Goal: Use online tool/utility

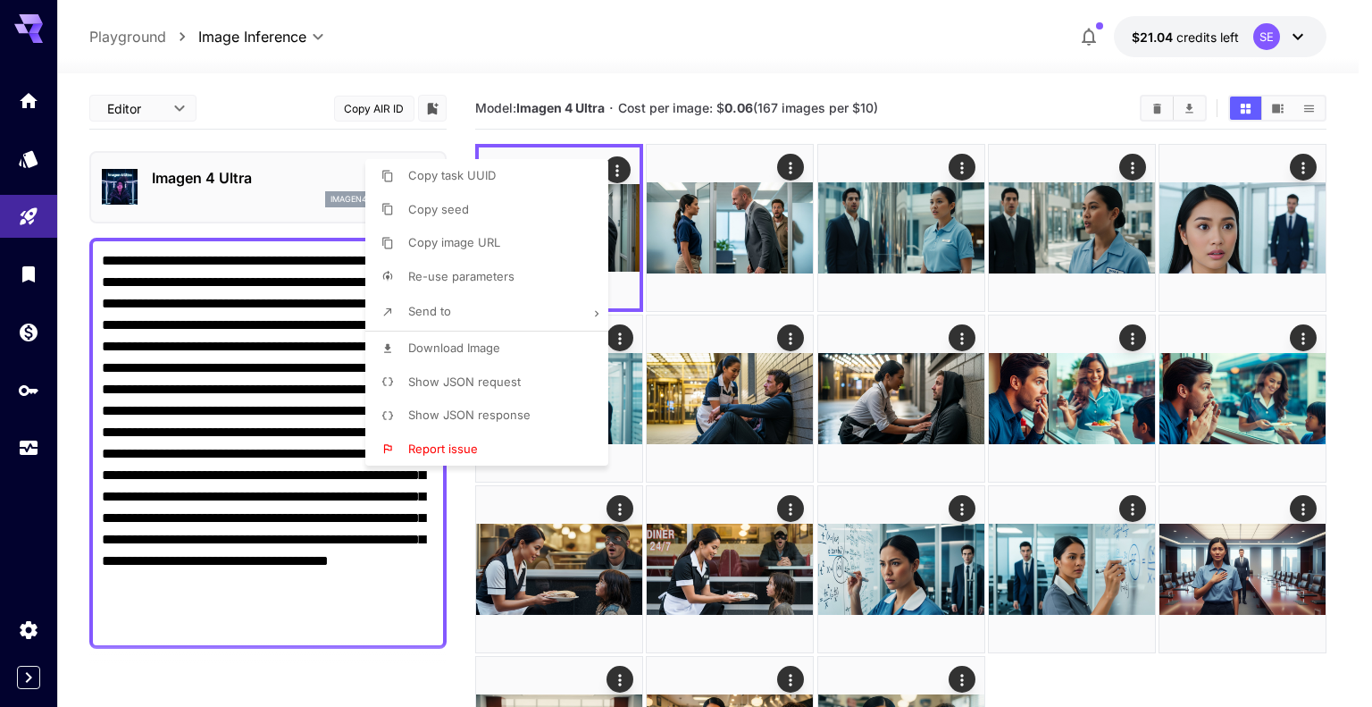
scroll to position [89, 0]
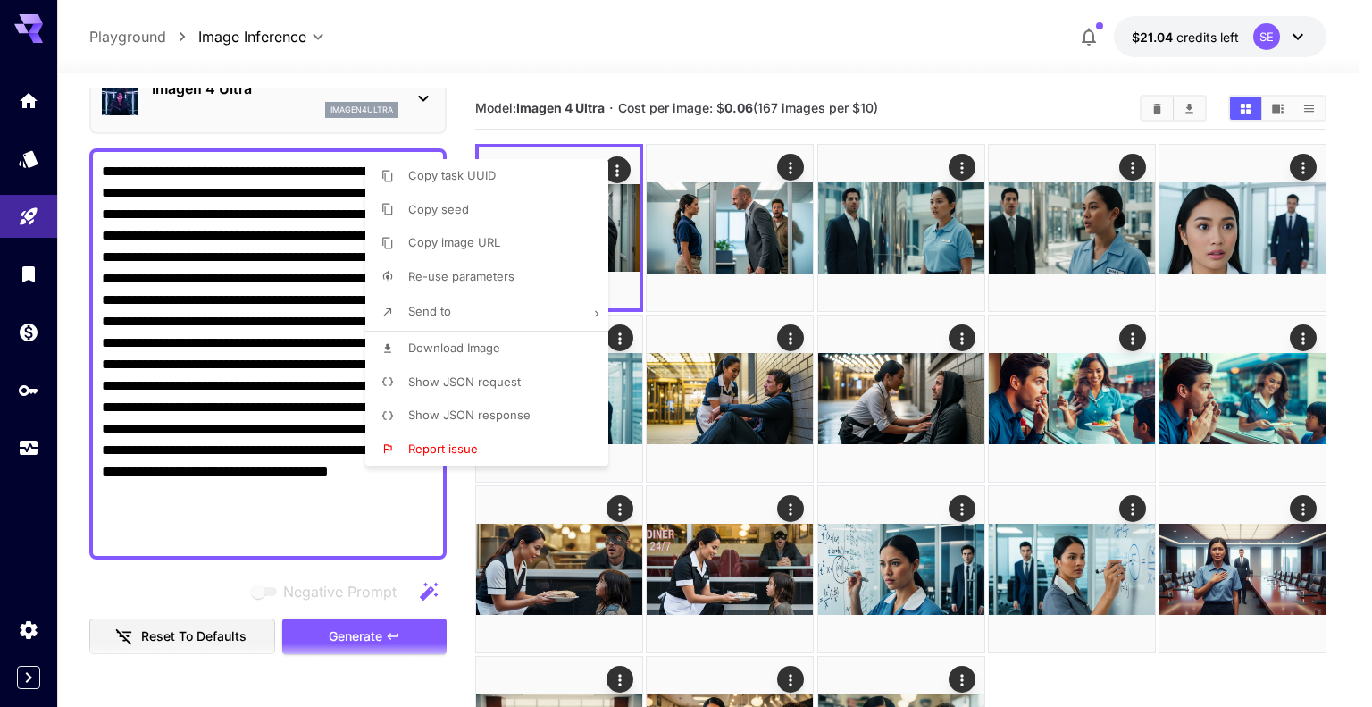
drag, startPoint x: 0, startPoint y: 0, endPoint x: 158, endPoint y: 308, distance: 346.4
click at [158, 308] on div at bounding box center [686, 353] width 1372 height 707
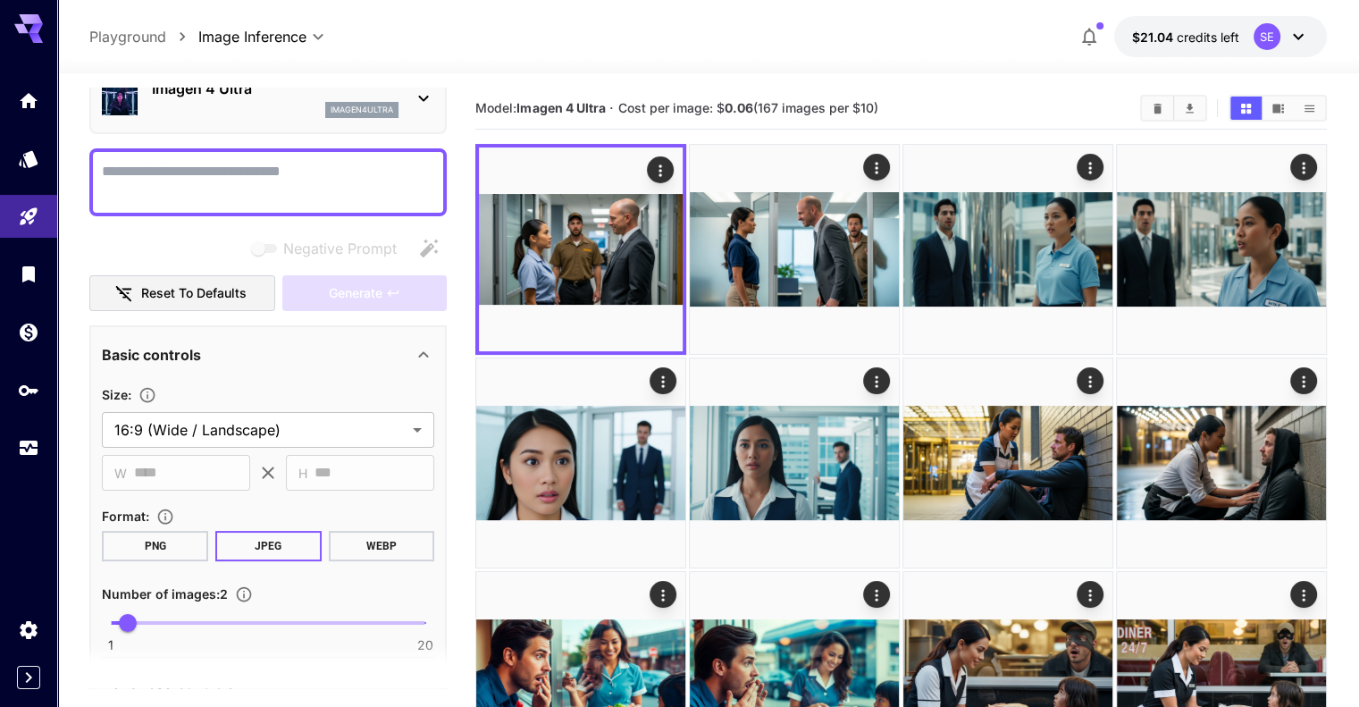
paste textarea "**********"
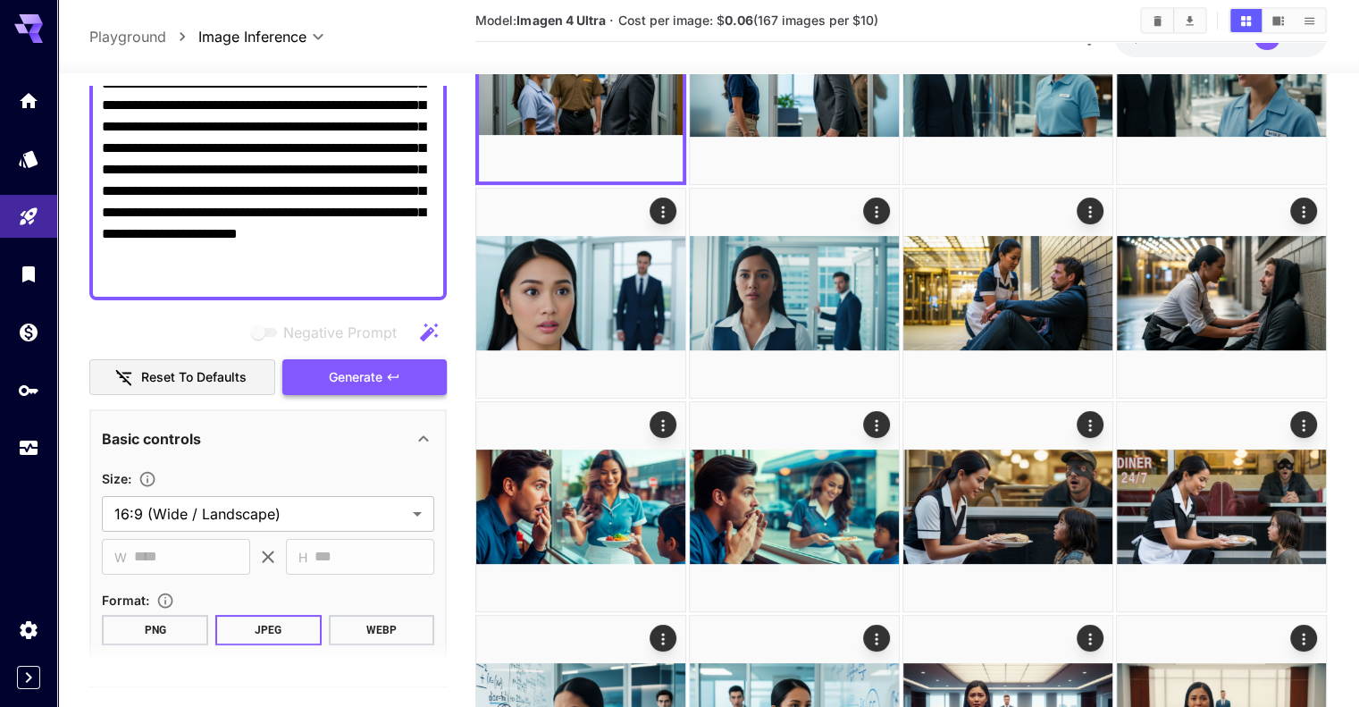
scroll to position [268, 0]
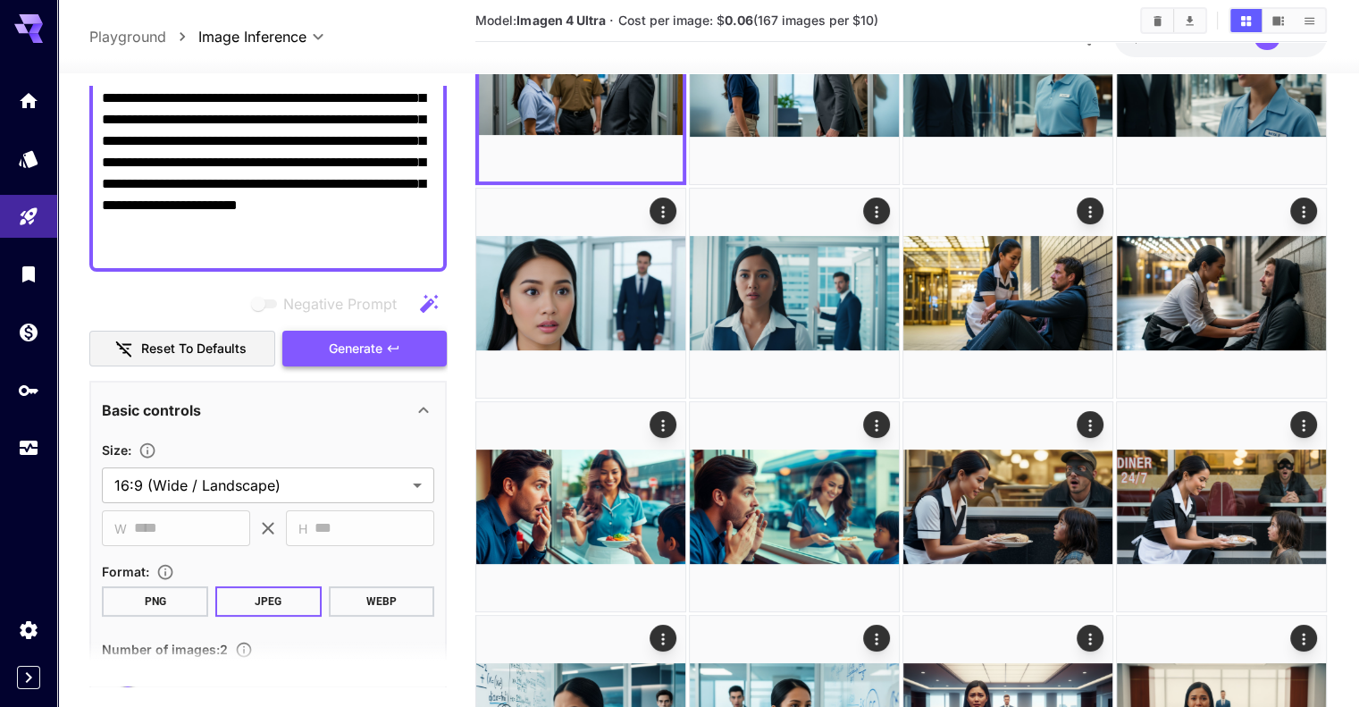
type textarea "**********"
click at [371, 338] on span "Generate" at bounding box center [356, 349] width 54 height 22
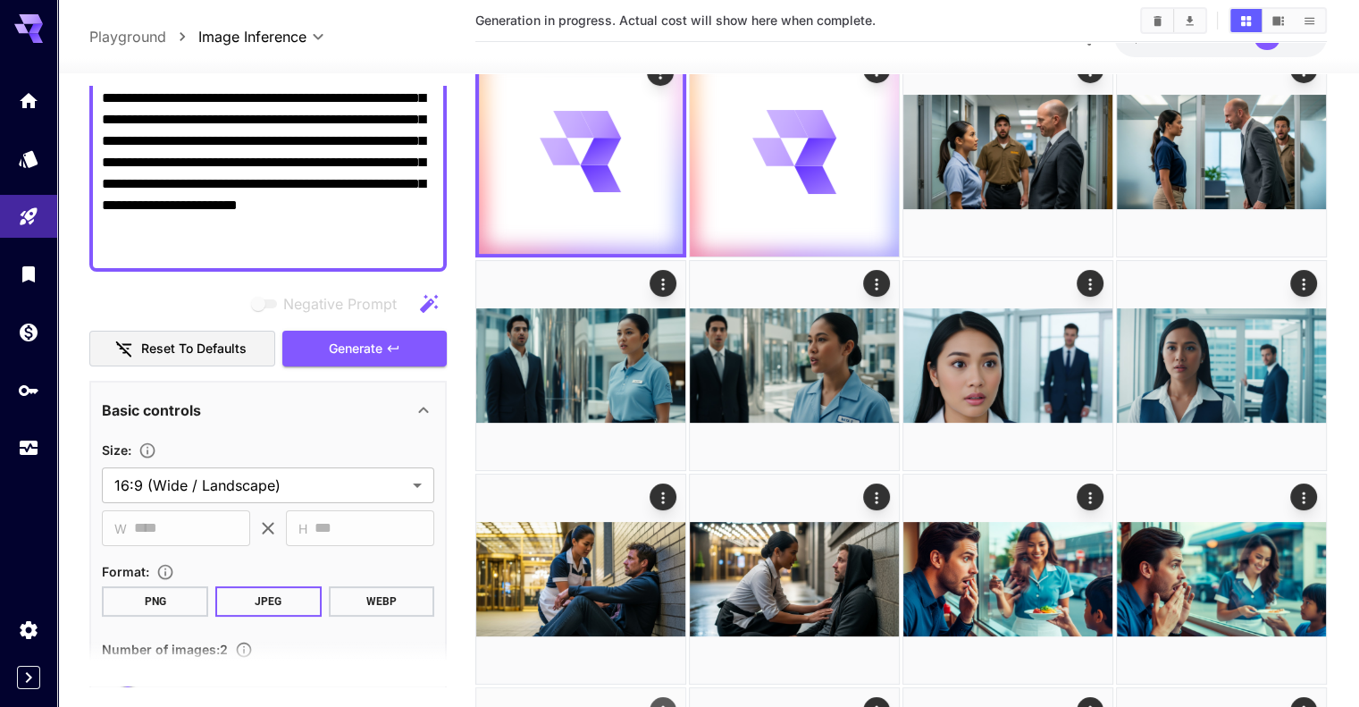
scroll to position [0, 0]
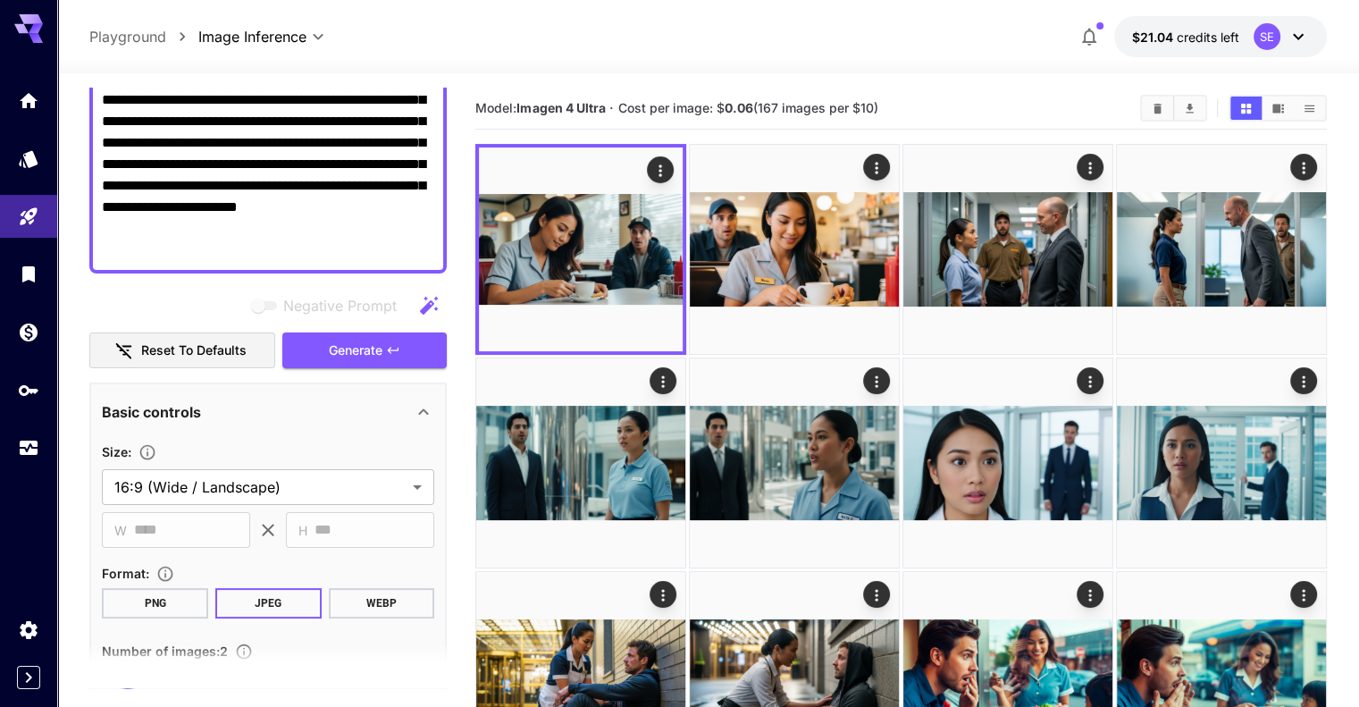
click at [385, 678] on section at bounding box center [267, 665] width 357 height 45
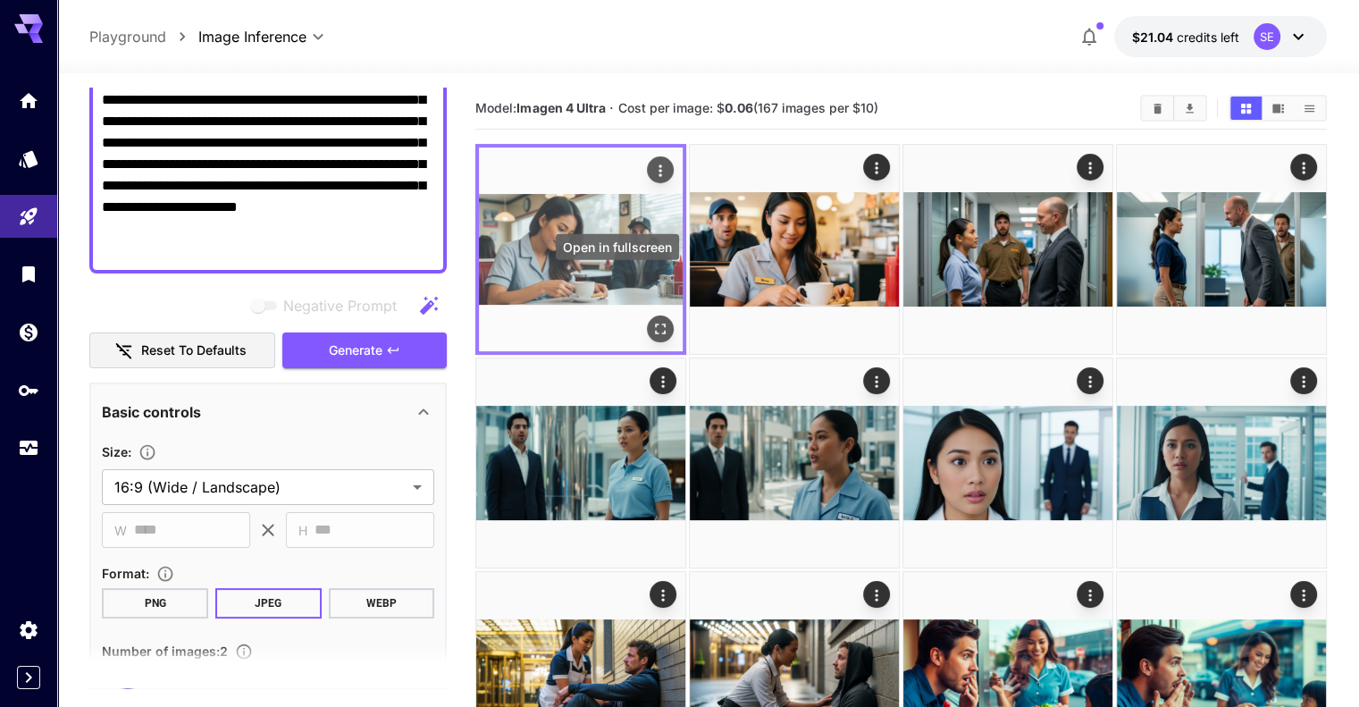
click at [651, 320] on icon "Open in fullscreen" at bounding box center [660, 329] width 18 height 18
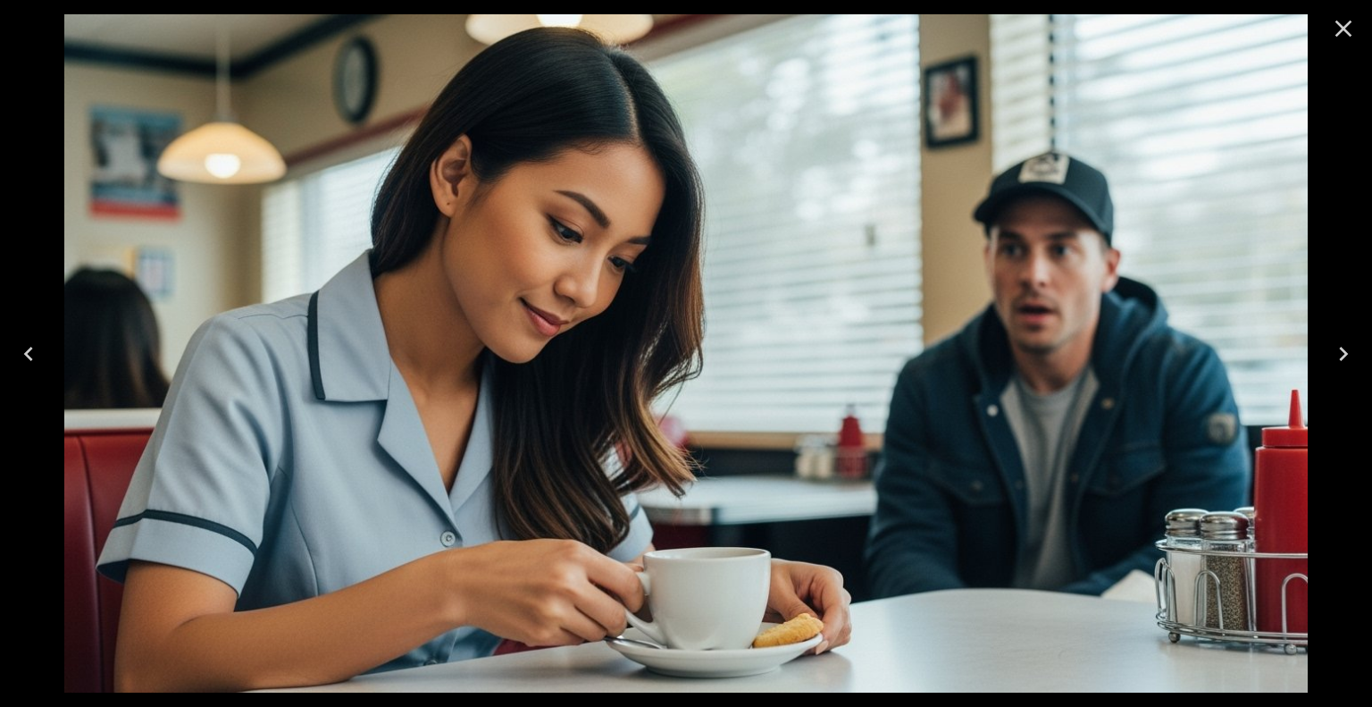
click at [1339, 31] on icon "Close" at bounding box center [1343, 29] width 17 height 17
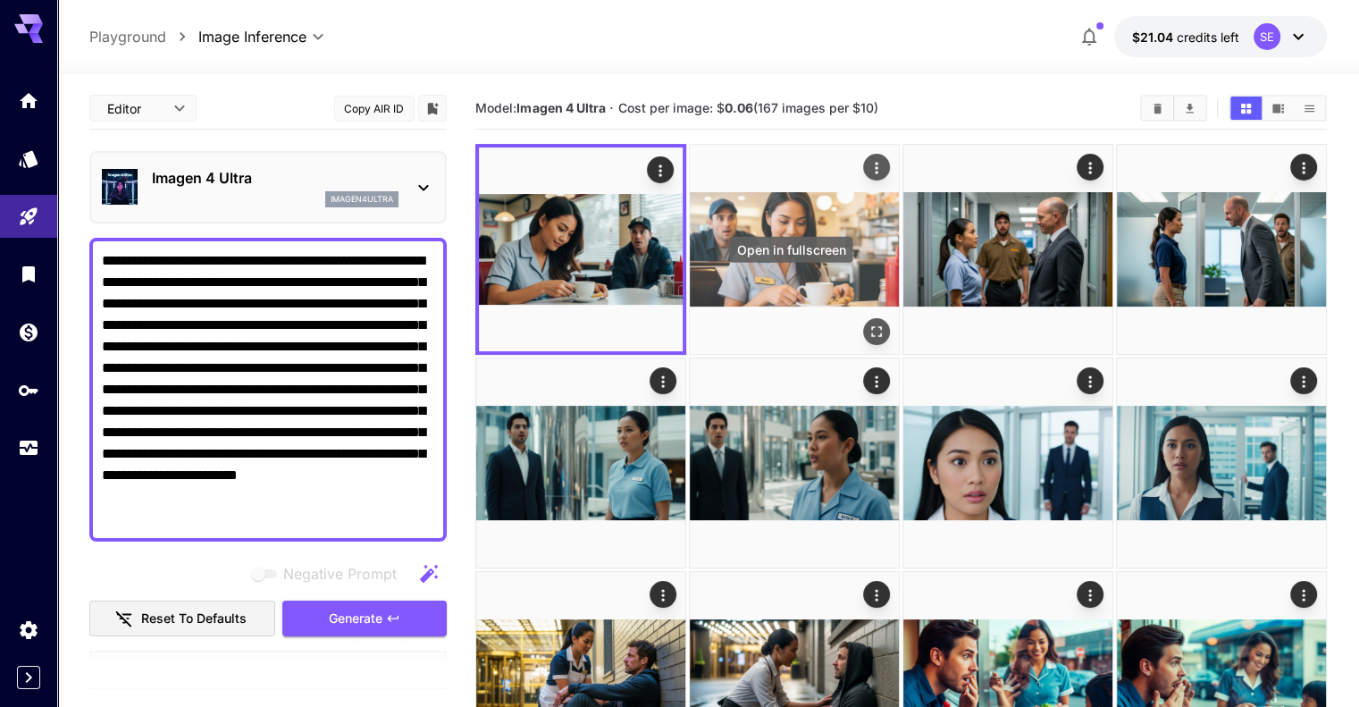
click at [867, 322] on icon "Open in fullscreen" at bounding box center [876, 331] width 18 height 18
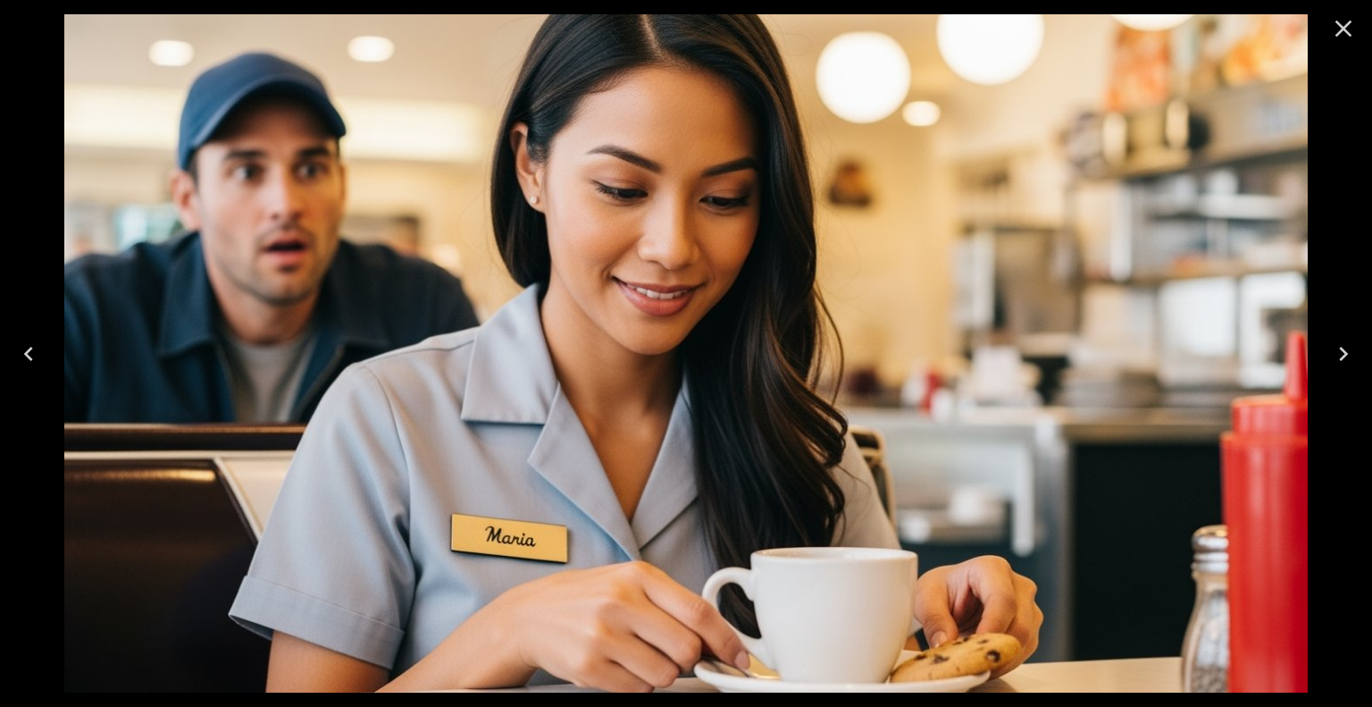
click at [1347, 27] on icon "Close" at bounding box center [1343, 28] width 29 height 29
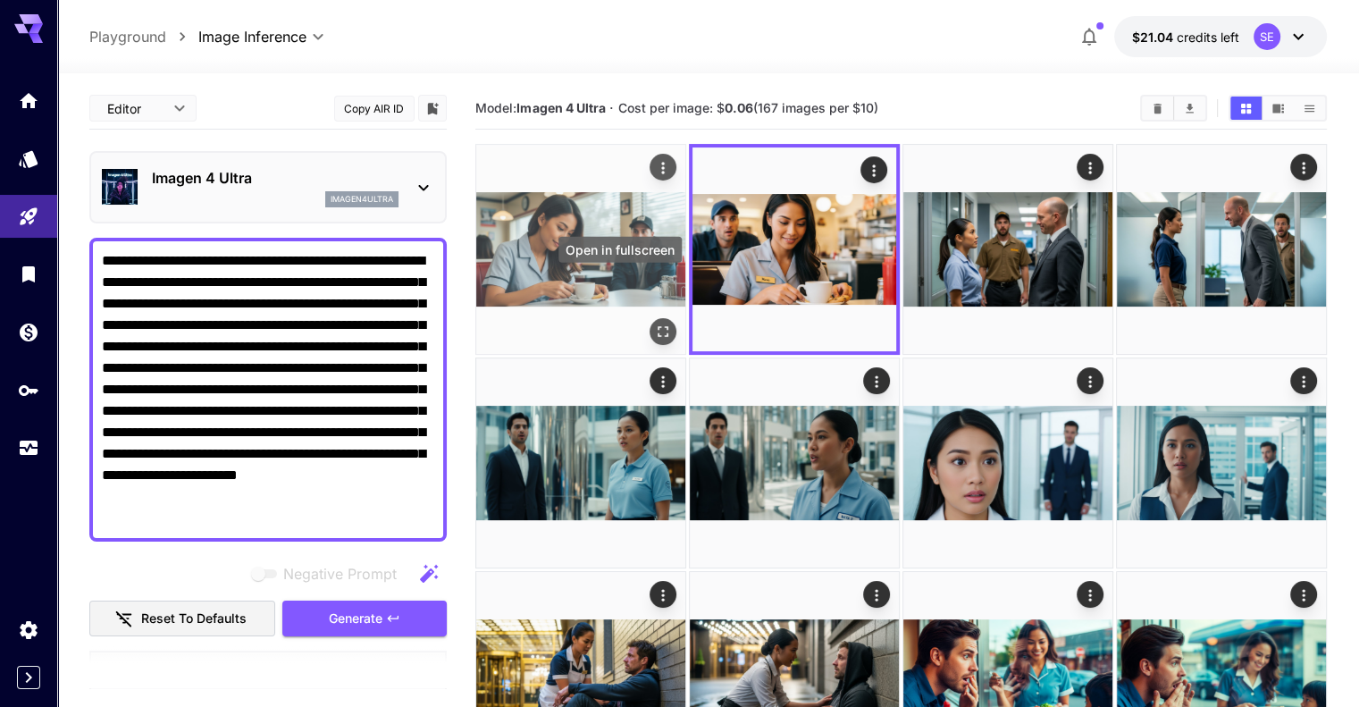
click at [654, 322] on icon "Open in fullscreen" at bounding box center [663, 331] width 18 height 18
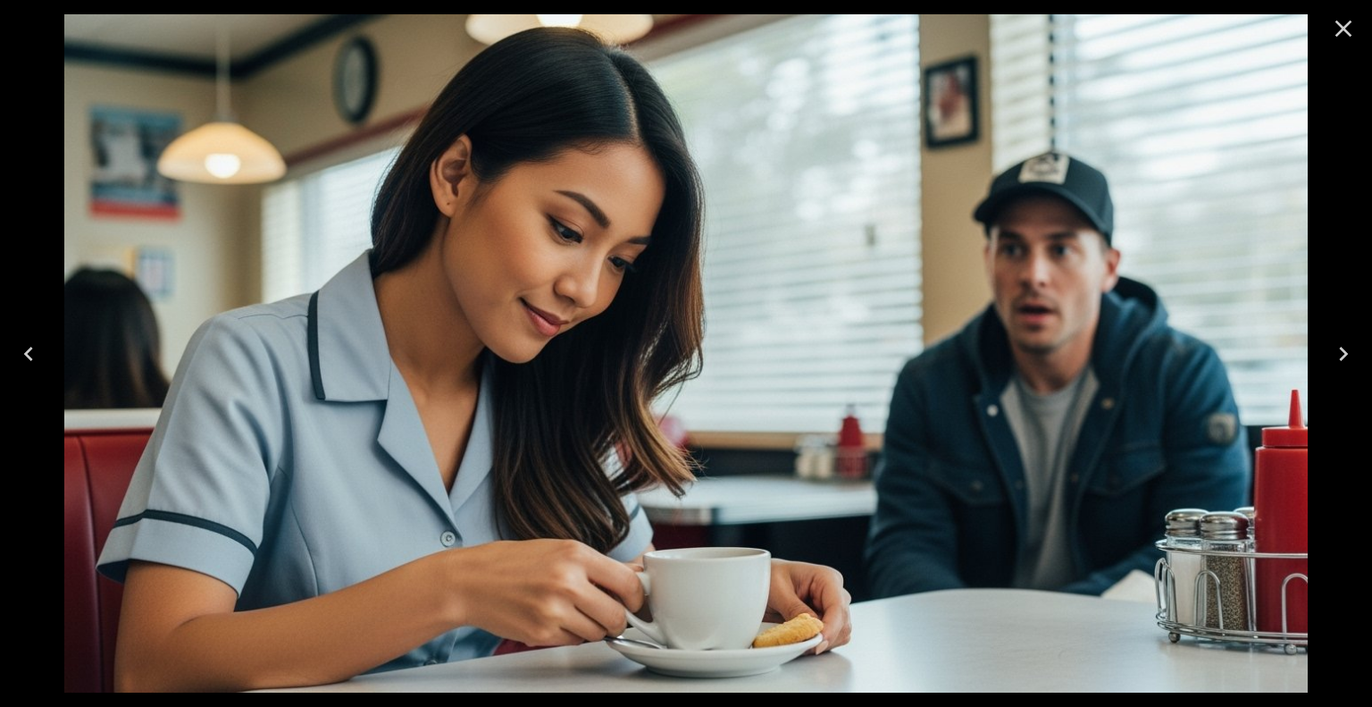
click at [1343, 30] on icon "Close" at bounding box center [1343, 29] width 17 height 17
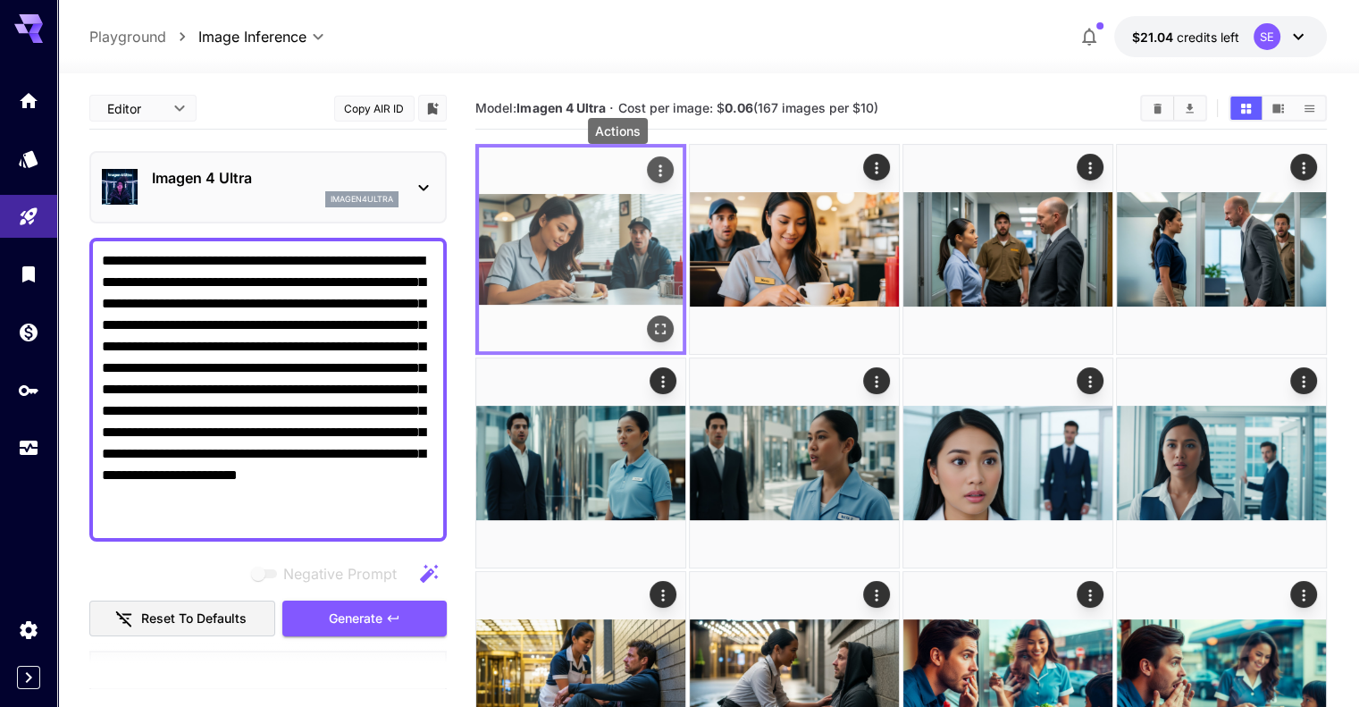
click at [651, 163] on icon "Actions" at bounding box center [660, 171] width 18 height 18
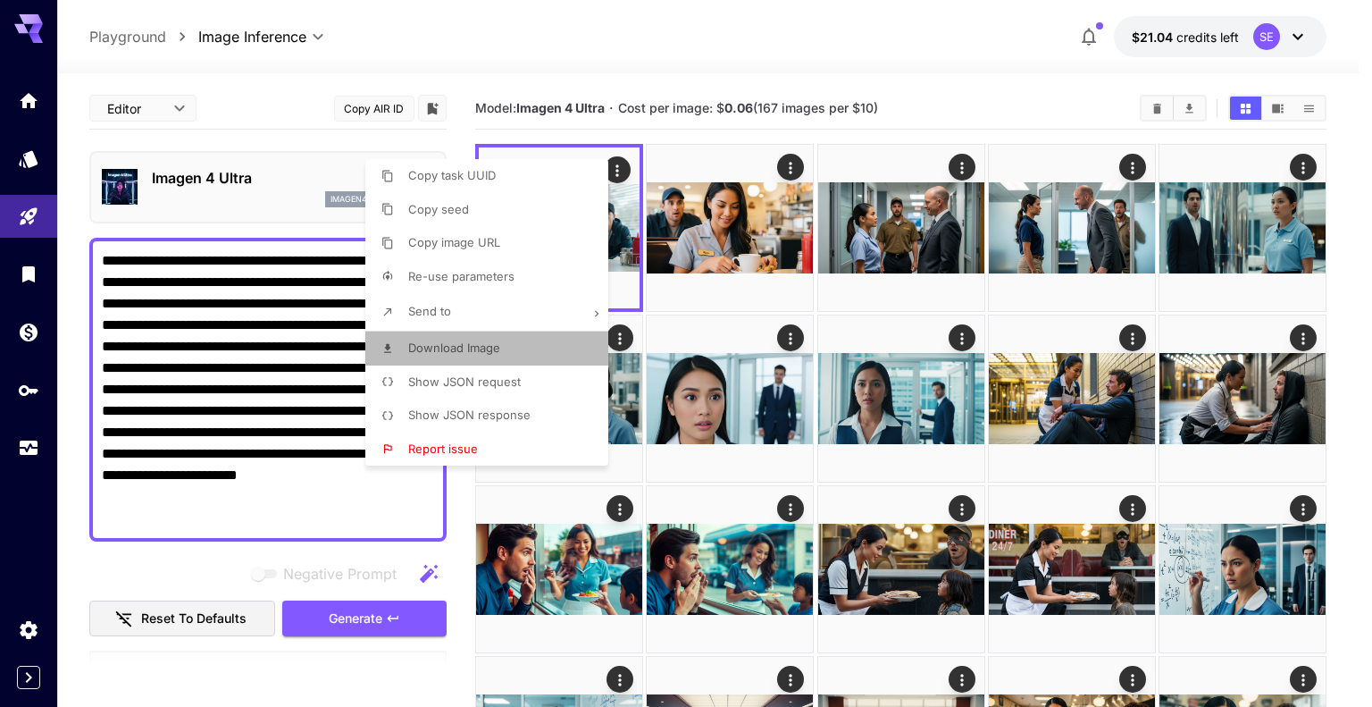
click at [496, 349] on span "Download Image" at bounding box center [454, 347] width 92 height 14
click at [191, 350] on div at bounding box center [686, 353] width 1372 height 707
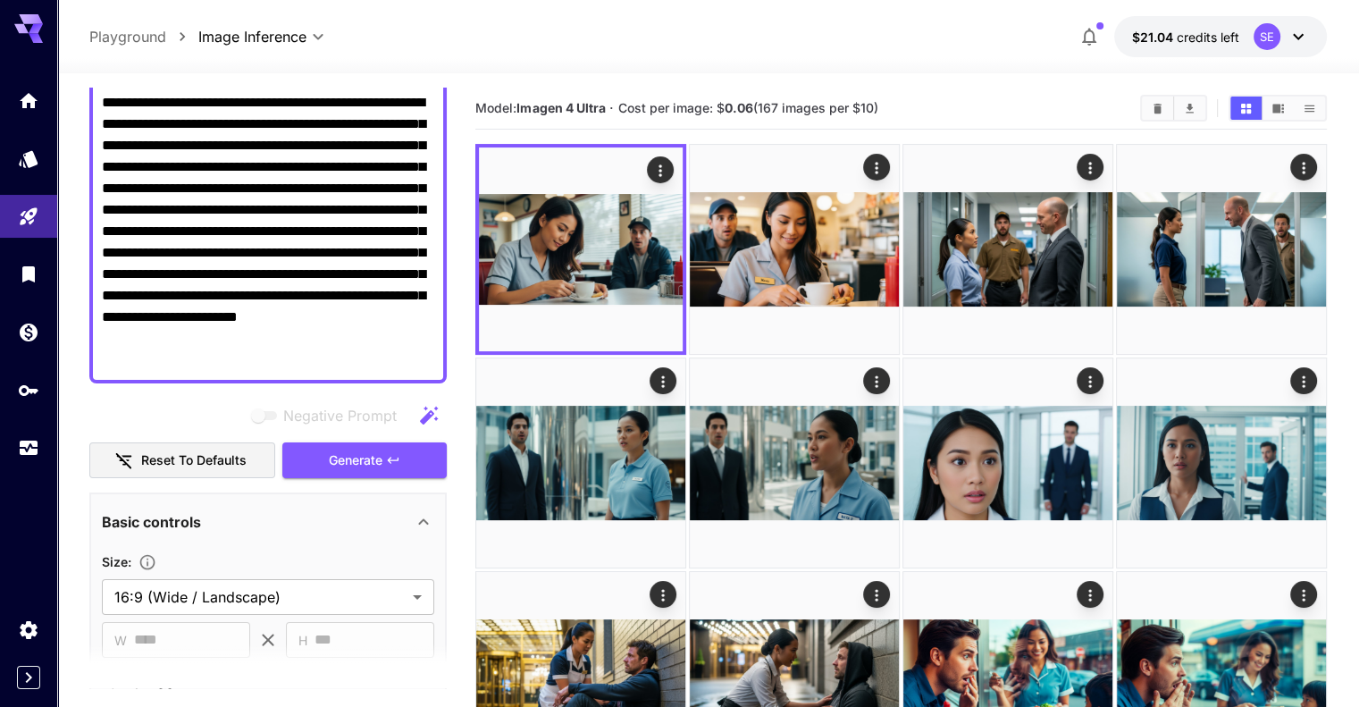
scroll to position [179, 0]
